Goal: Task Accomplishment & Management: Use online tool/utility

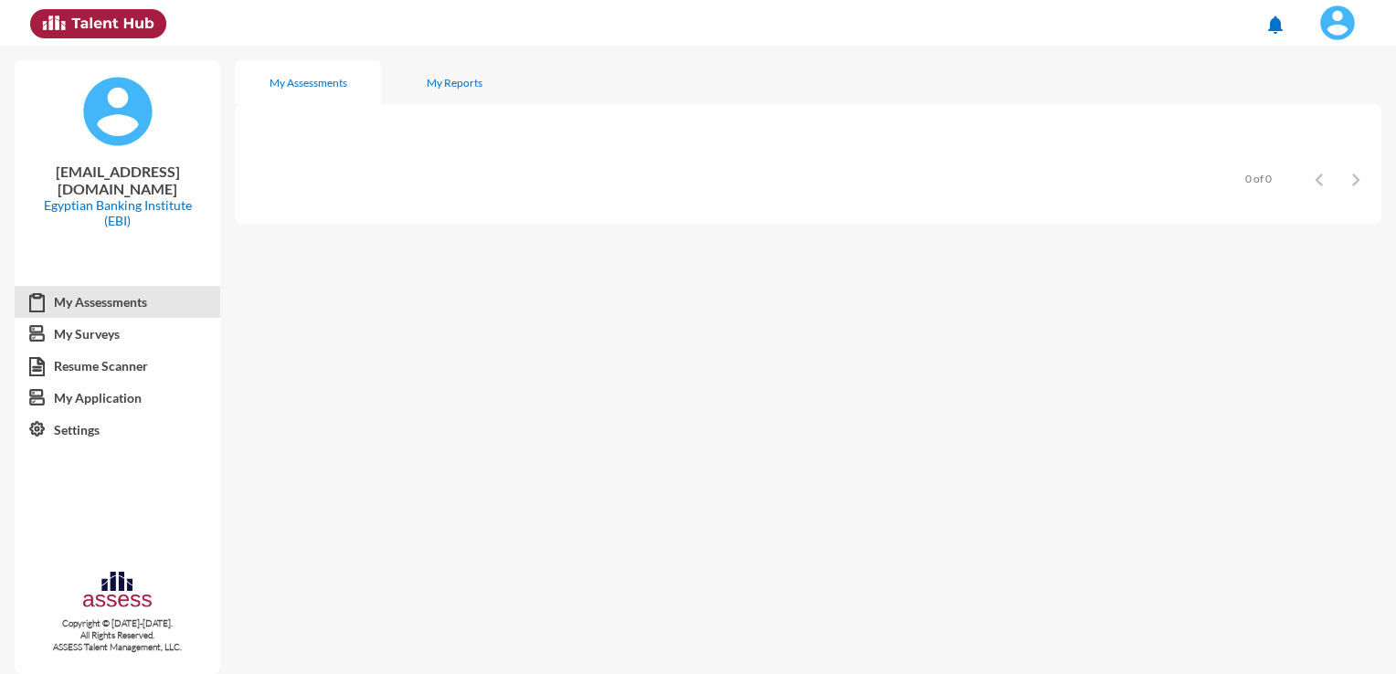
click at [1342, 24] on img at bounding box center [1338, 23] width 37 height 37
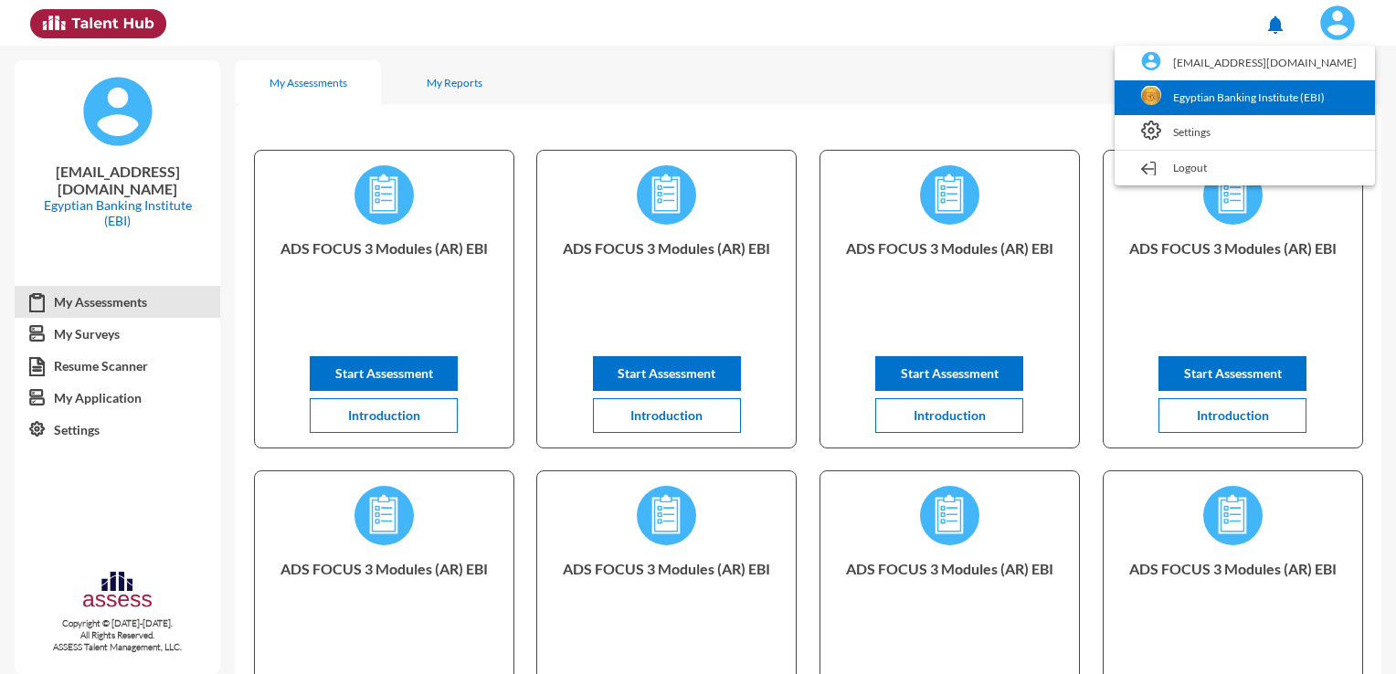
click at [1281, 89] on link "Egyptian Banking Institute (EBI)" at bounding box center [1245, 97] width 242 height 35
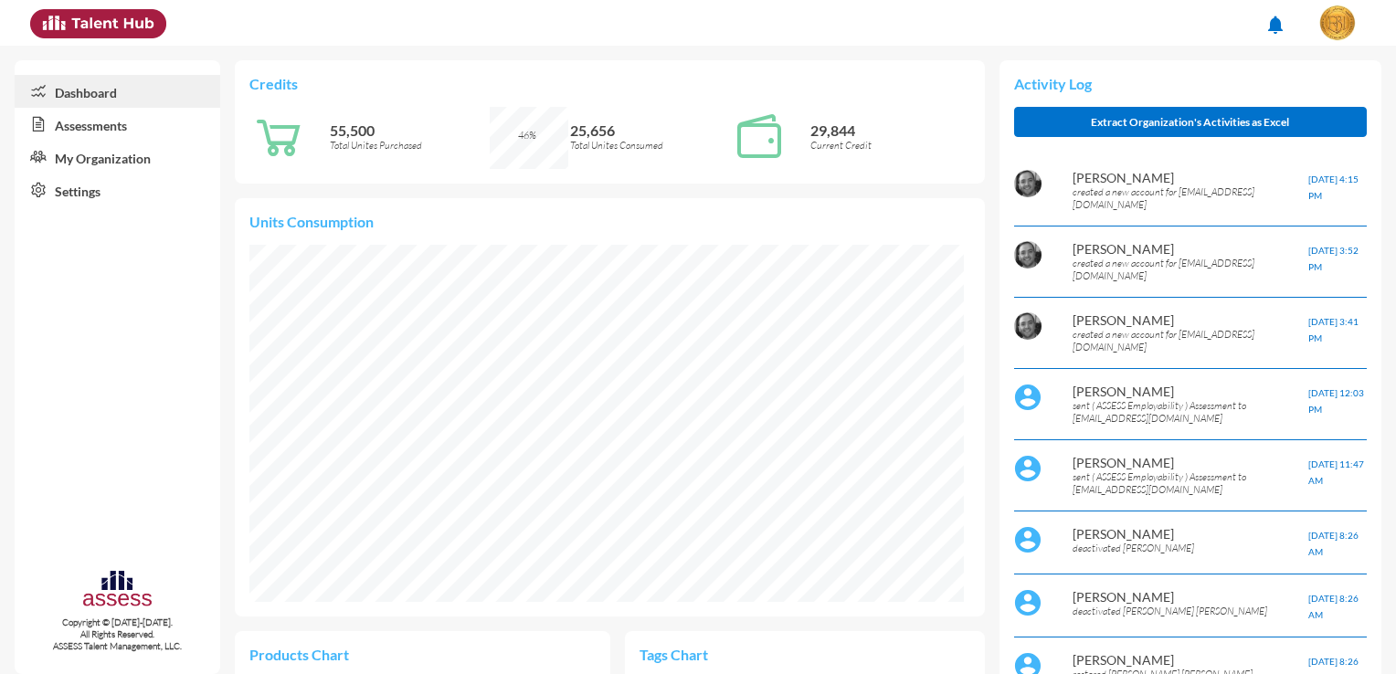
scroll to position [164, 328]
click at [138, 133] on link "Assessments" at bounding box center [118, 124] width 206 height 33
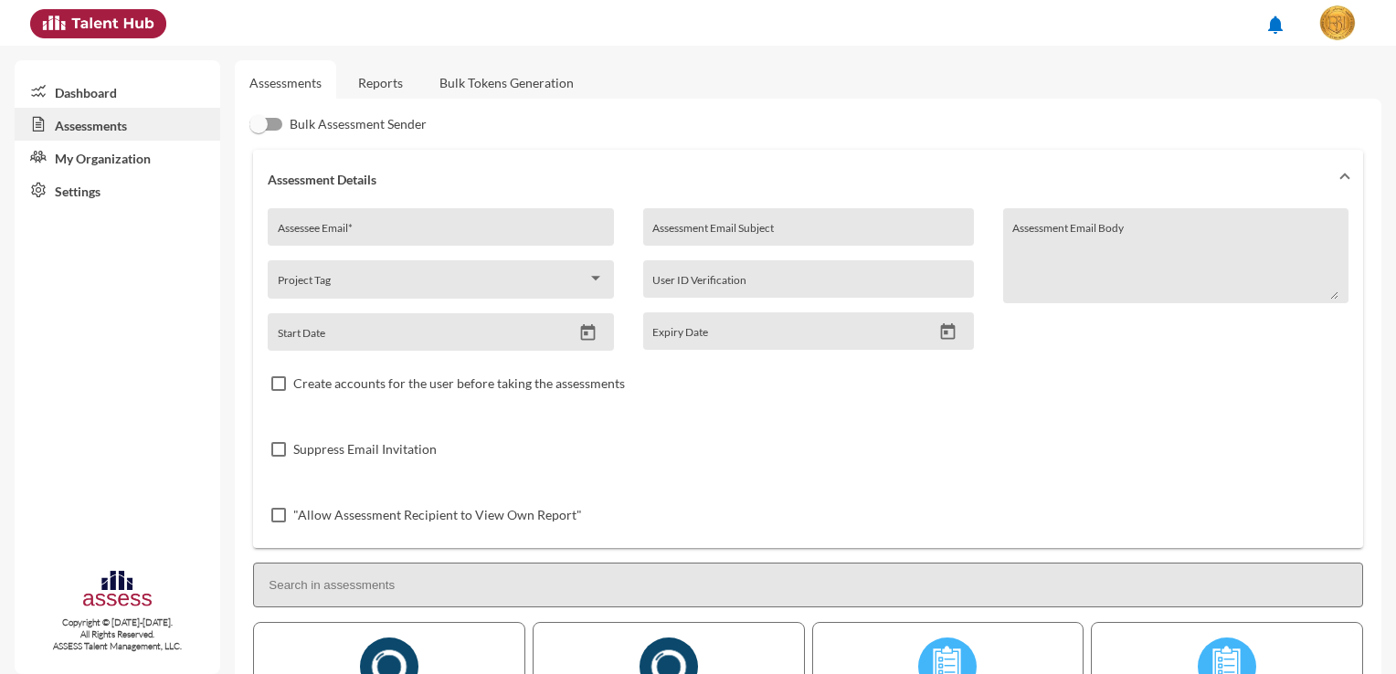
click at [380, 89] on link "Reports" at bounding box center [381, 82] width 74 height 45
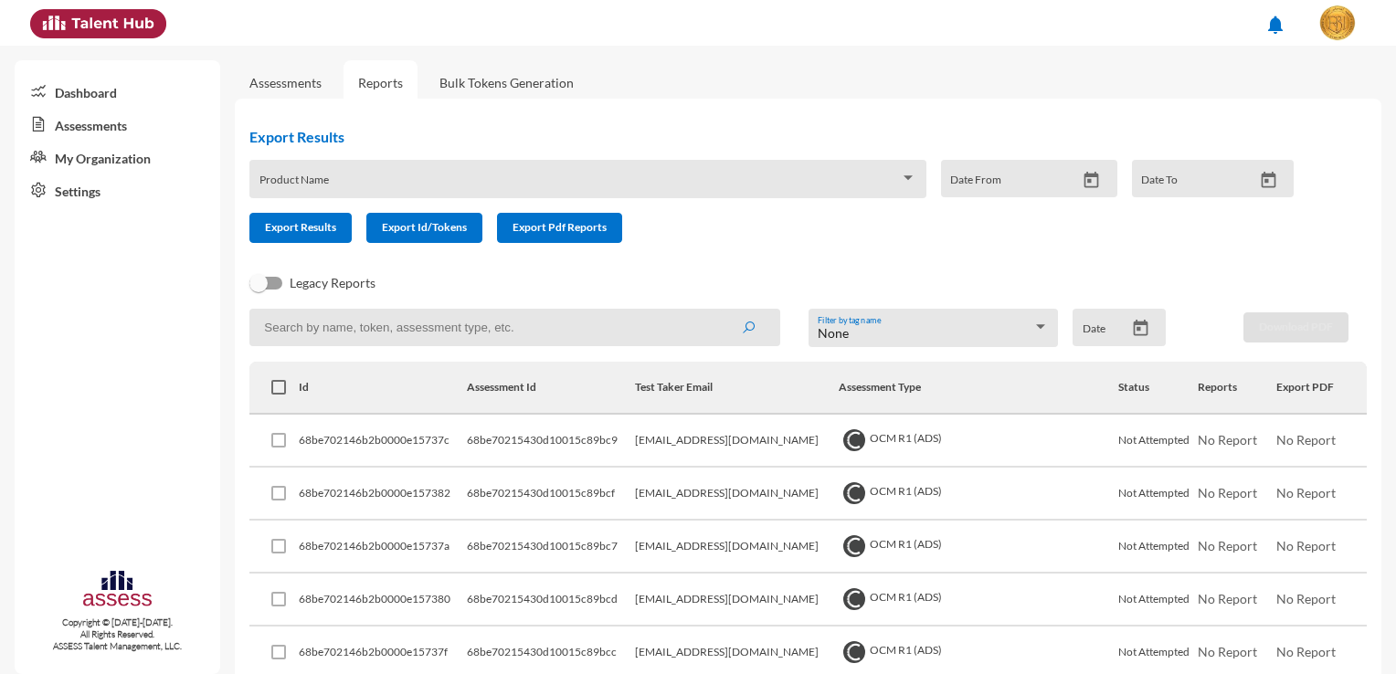
click at [751, 250] on div "Export Results Product Name Date From Date To Export Results Export Id/Tokens E…" at bounding box center [779, 185] width 1088 height 144
click at [475, 68] on link "Bulk Tokens Generation" at bounding box center [507, 82] width 164 height 45
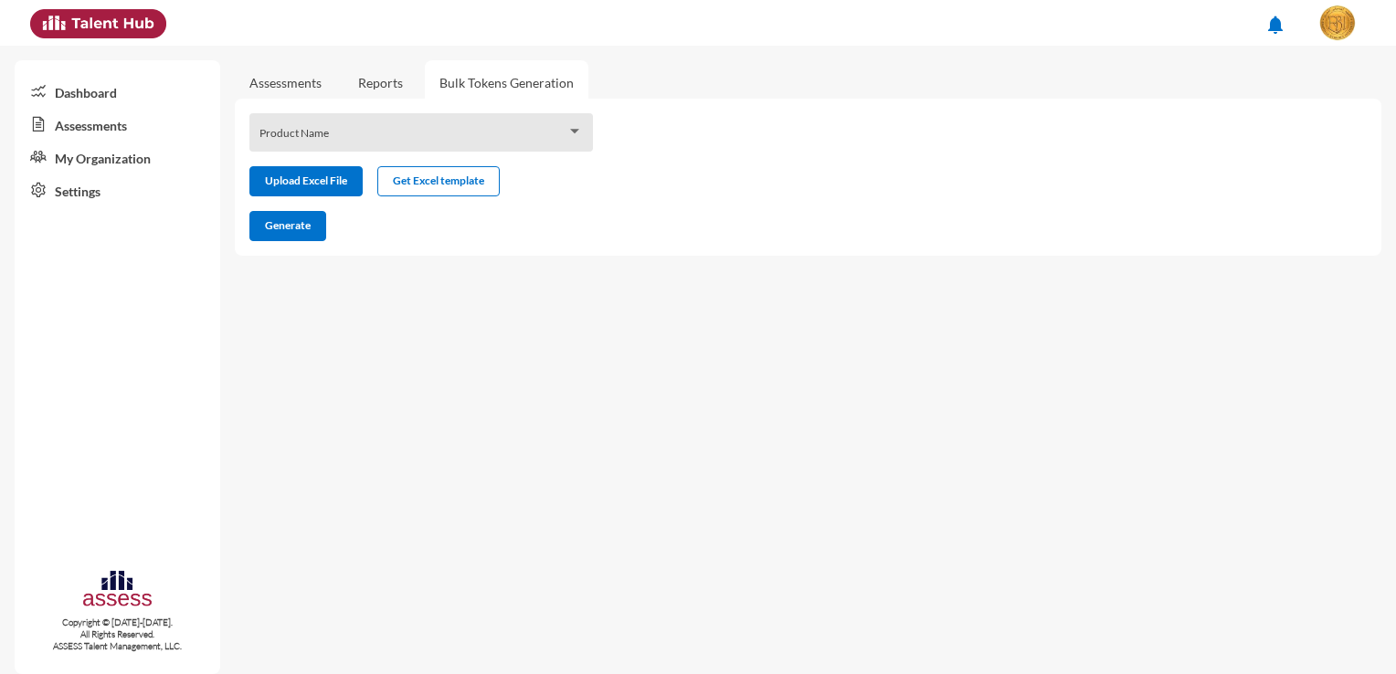
click at [446, 143] on span at bounding box center [414, 139] width 308 height 15
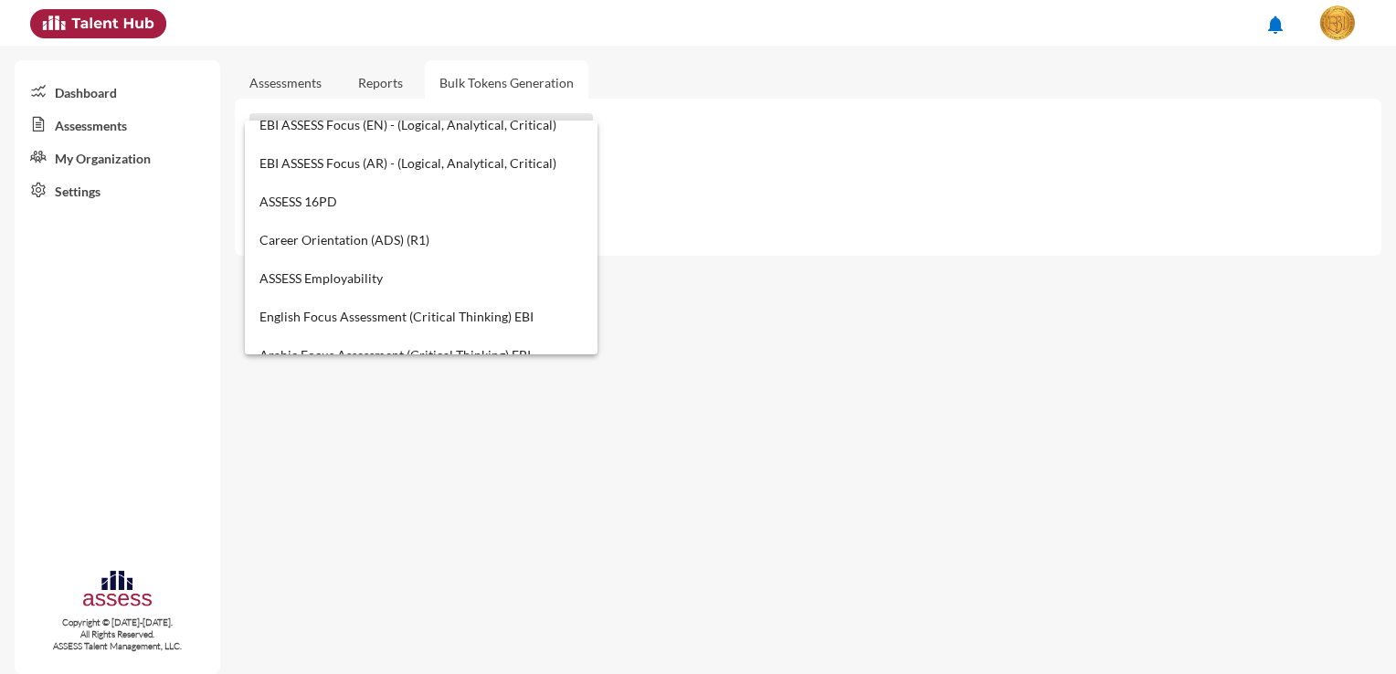
scroll to position [731, 0]
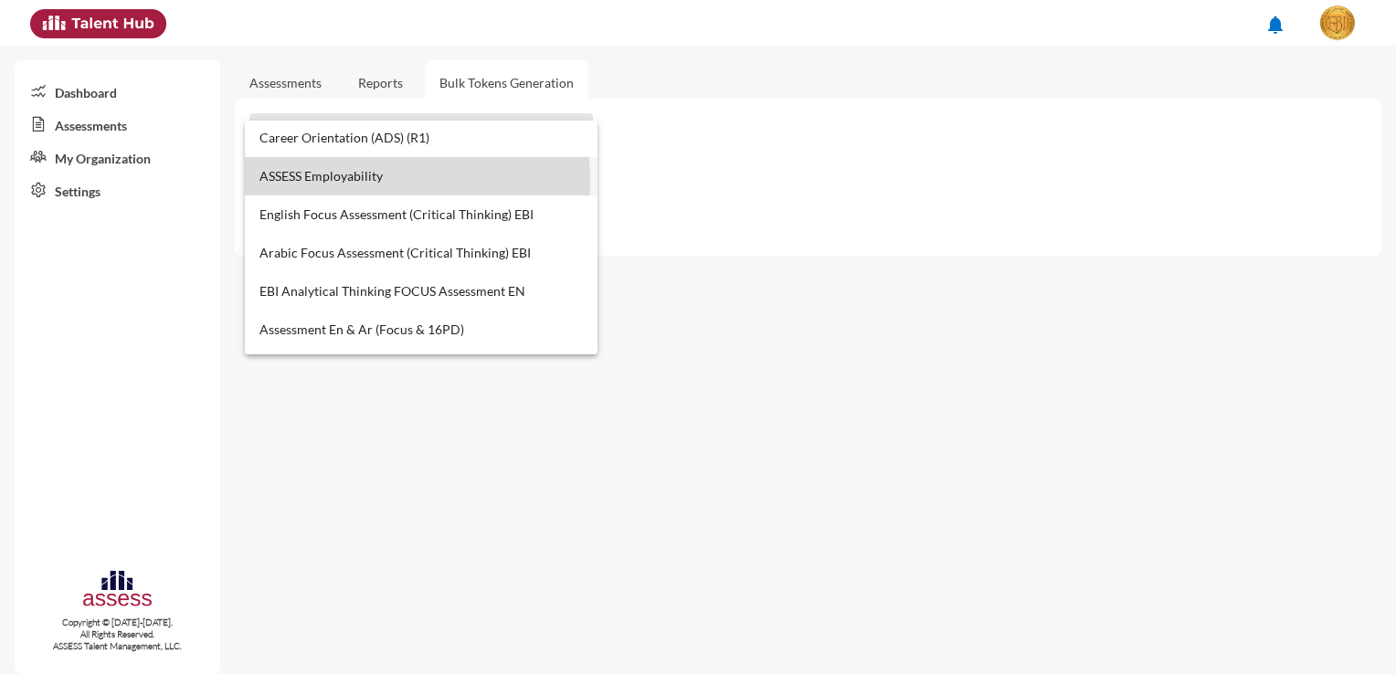
click at [388, 180] on span "ASSESS Employability" at bounding box center [422, 176] width 324 height 38
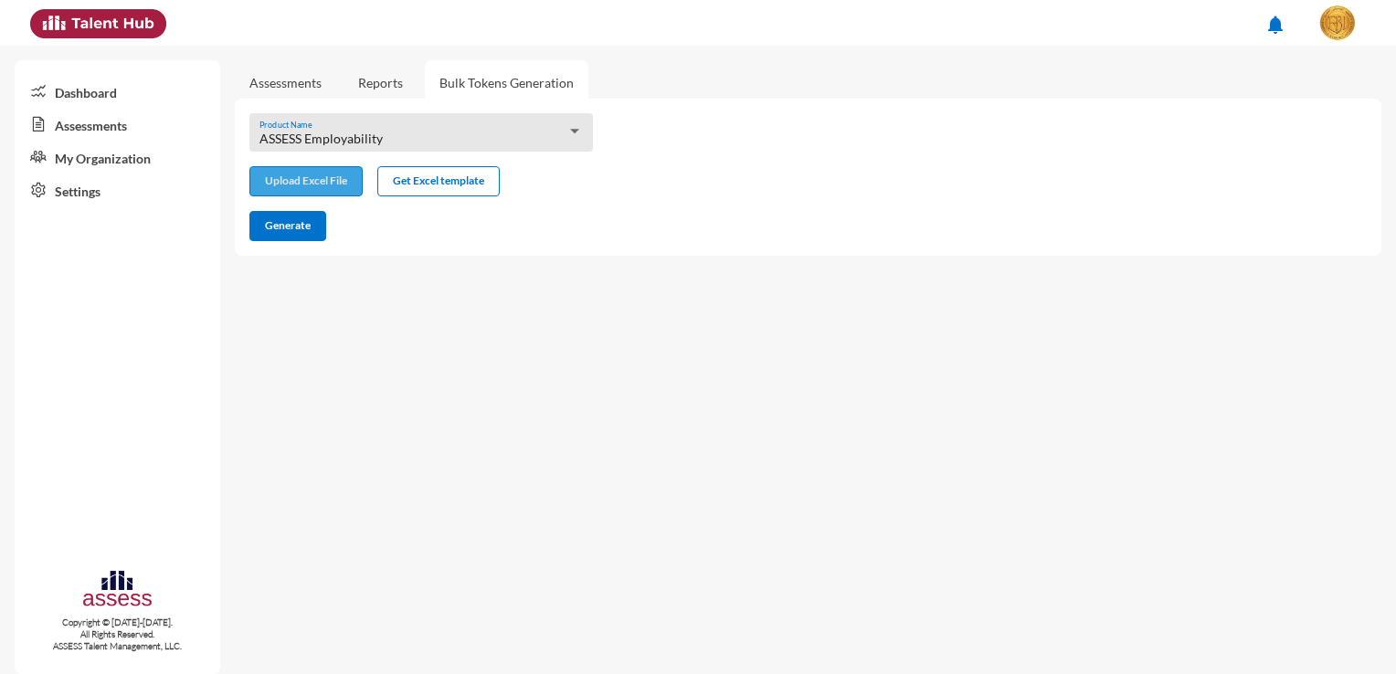
click at [326, 185] on input "file" at bounding box center [305, 183] width 111 height 19
type input "C:\fakepath\excel (11).xlsx"
click at [289, 225] on span "Generate" at bounding box center [288, 225] width 46 height 14
